Goal: Transaction & Acquisition: Download file/media

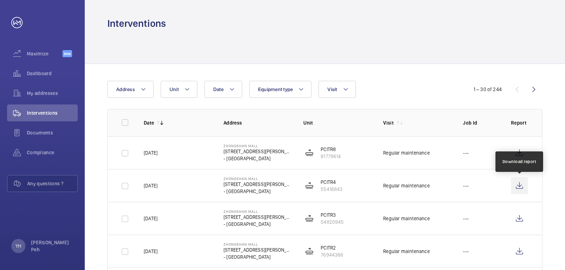
click at [523, 183] on wm-front-icon-button at bounding box center [519, 185] width 17 height 17
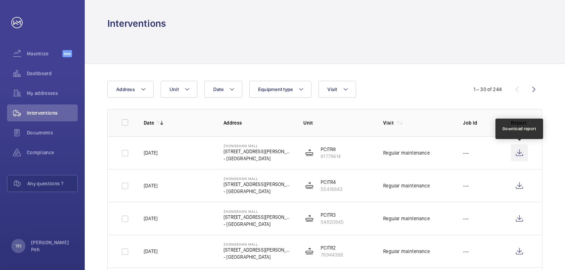
click at [522, 153] on wm-front-icon-button at bounding box center [519, 152] width 17 height 17
